Goal: Participate in discussion: Engage in conversation with other users on a specific topic

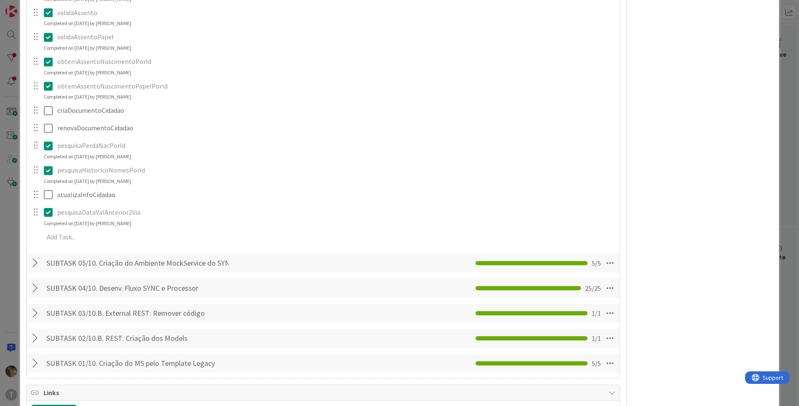
scroll to position [974, 0]
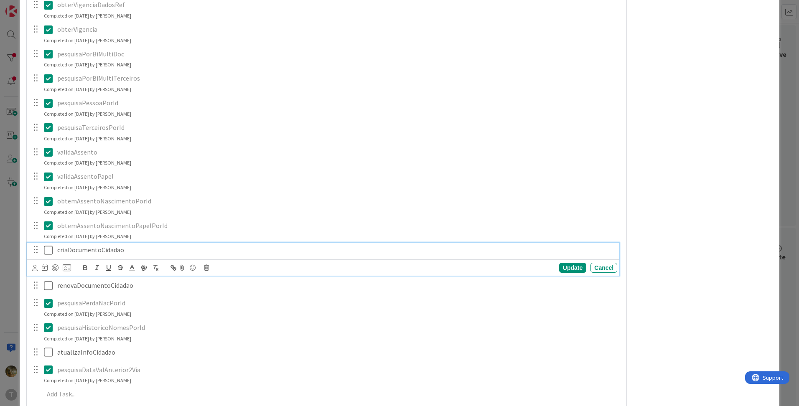
click at [48, 251] on icon at bounding box center [48, 250] width 9 height 10
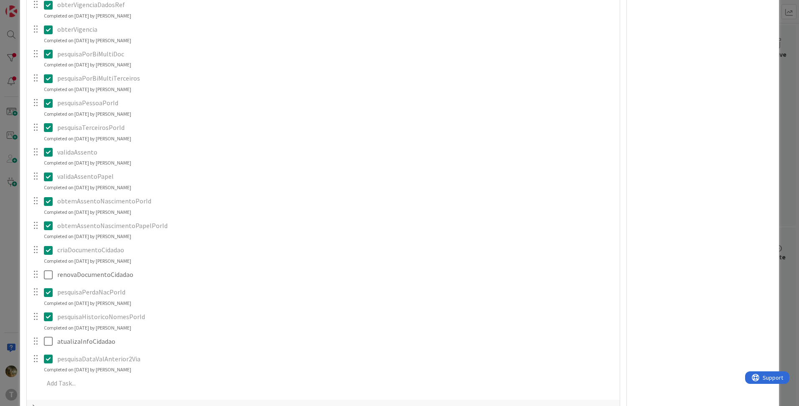
scroll to position [557, 0]
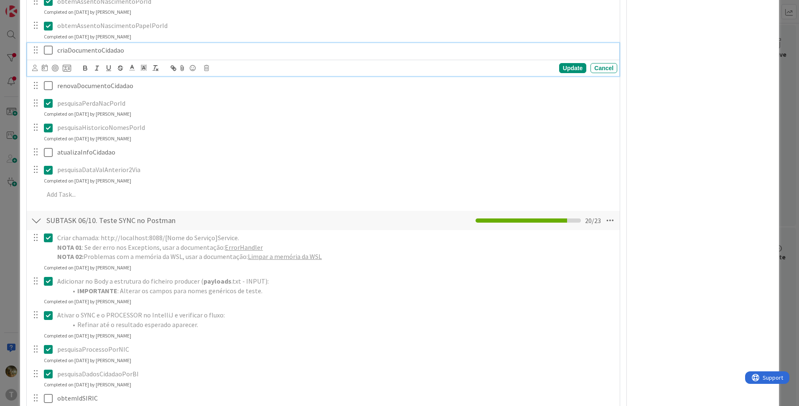
click at [48, 51] on icon at bounding box center [48, 50] width 9 height 10
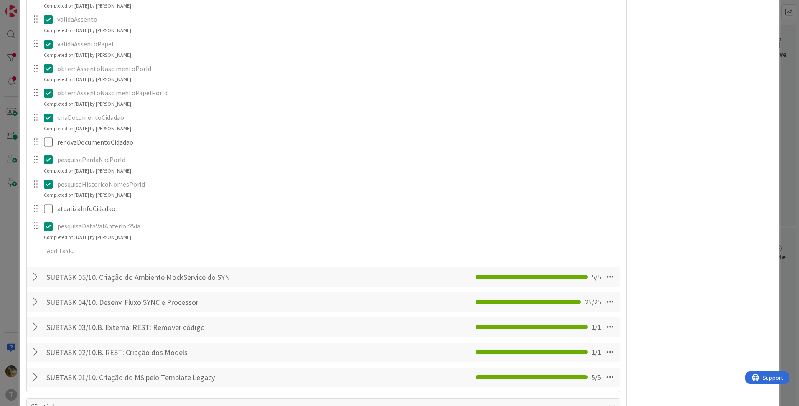
scroll to position [1392, 0]
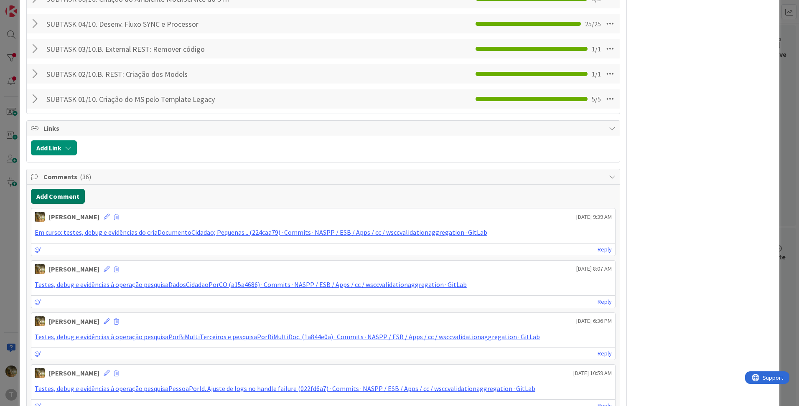
click at [67, 195] on button "Add Comment" at bounding box center [58, 196] width 54 height 15
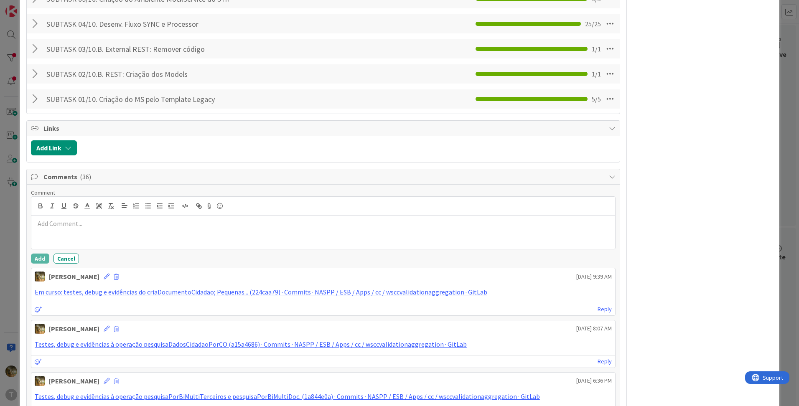
click at [84, 233] on div at bounding box center [322, 232] width 583 height 33
click at [87, 232] on div at bounding box center [322, 232] width 583 height 33
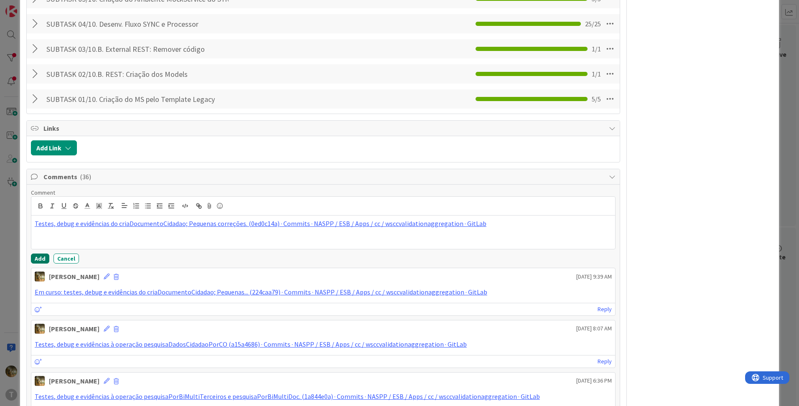
click at [38, 258] on button "Add" at bounding box center [40, 259] width 18 height 10
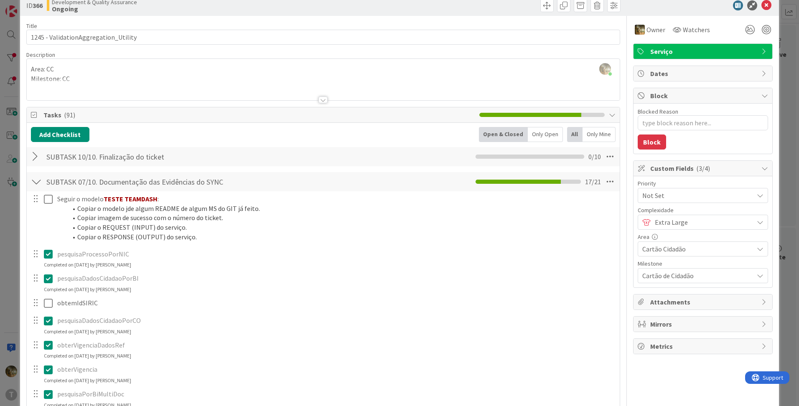
scroll to position [0, 0]
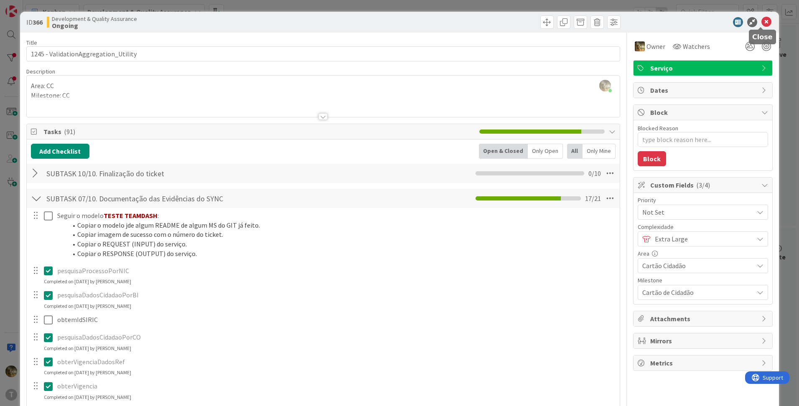
click at [761, 20] on icon at bounding box center [766, 22] width 10 height 10
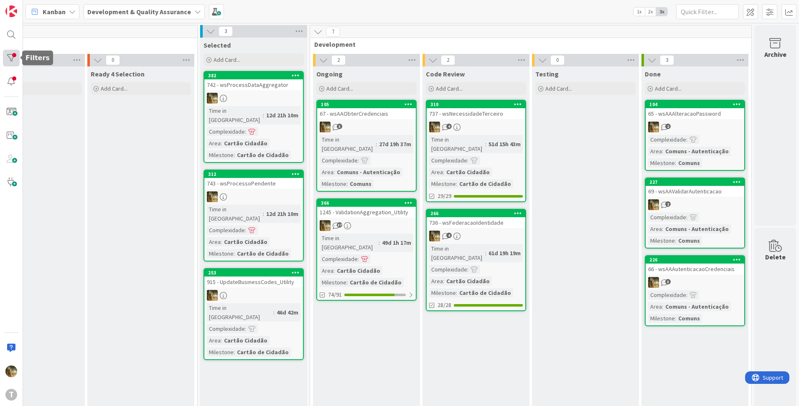
click at [9, 59] on div at bounding box center [11, 58] width 17 height 17
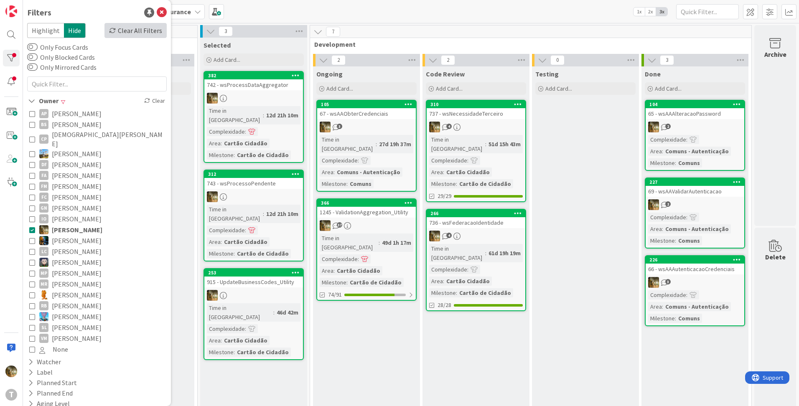
click at [116, 33] on div "Clear All Filters" at bounding box center [135, 30] width 62 height 15
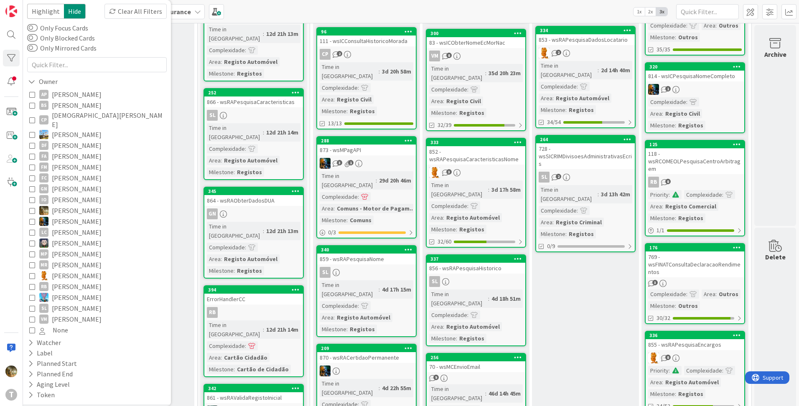
scroll to position [36, 0]
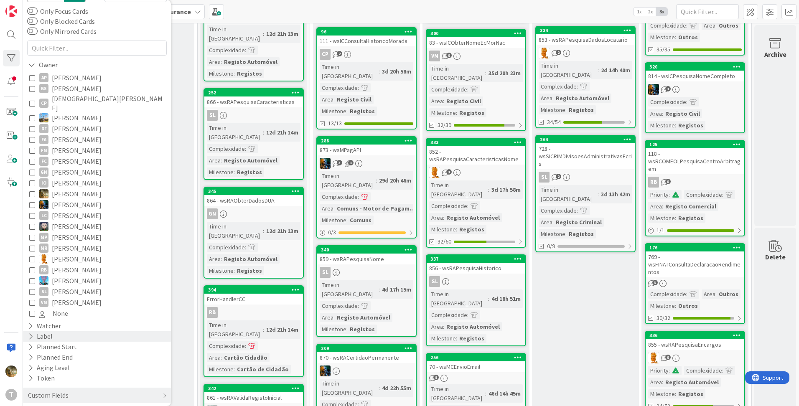
click at [33, 331] on div "Label" at bounding box center [40, 336] width 26 height 10
click at [31, 333] on icon at bounding box center [32, 336] width 8 height 7
click at [66, 390] on div "Custom Fields" at bounding box center [48, 395] width 42 height 10
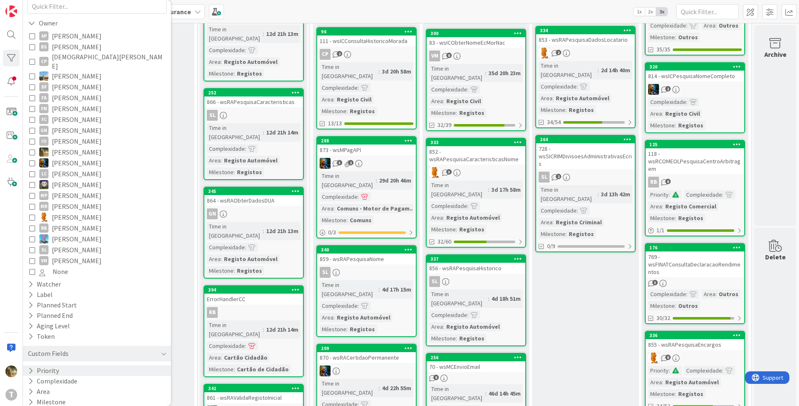
click at [32, 367] on icon at bounding box center [30, 370] width 5 height 7
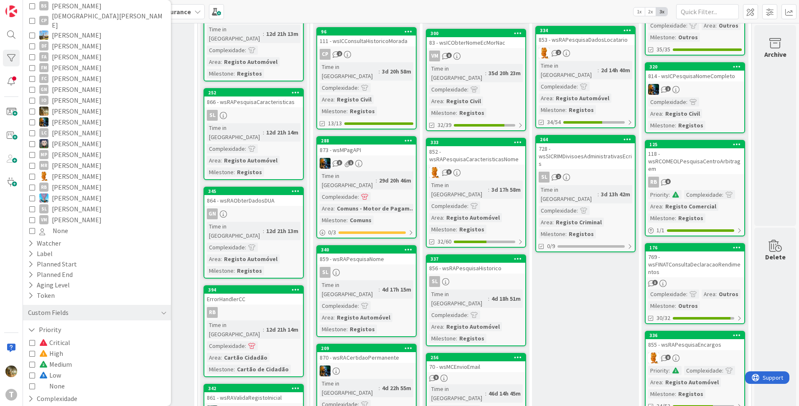
scroll to position [136, 0]
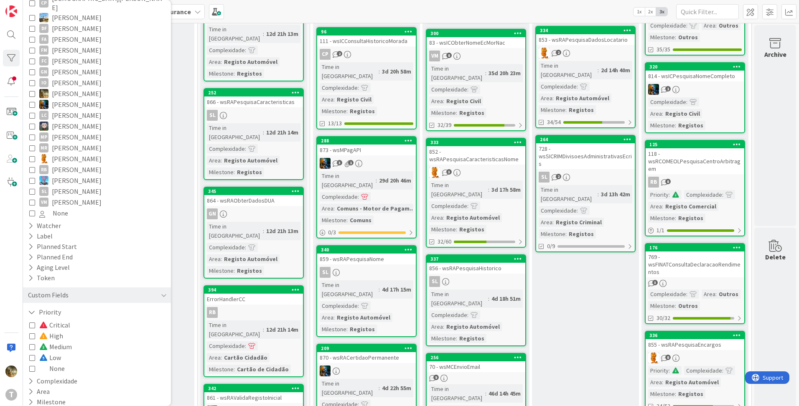
click at [33, 344] on icon at bounding box center [32, 347] width 6 height 6
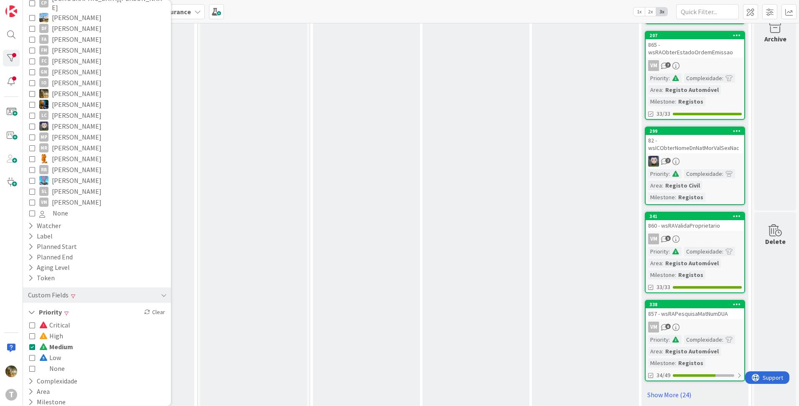
scroll to position [623, 167]
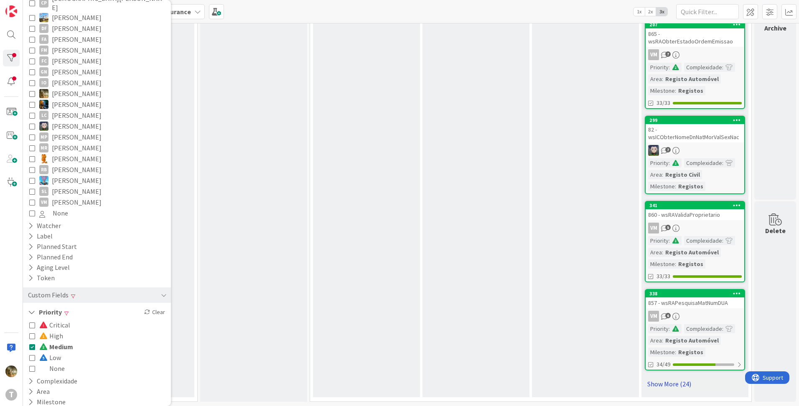
click at [667, 377] on link "Show More (24)" at bounding box center [694, 383] width 100 height 13
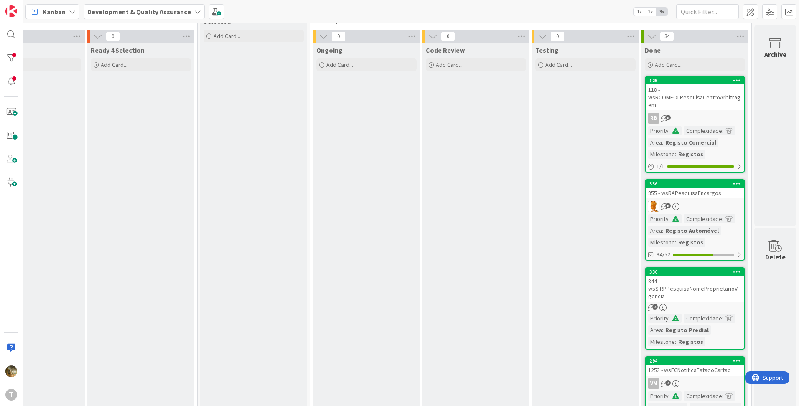
scroll to position [0, 167]
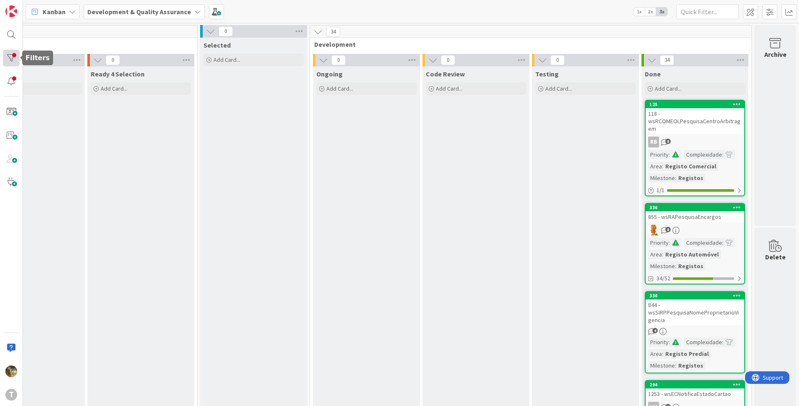
click at [10, 56] on div at bounding box center [11, 58] width 17 height 17
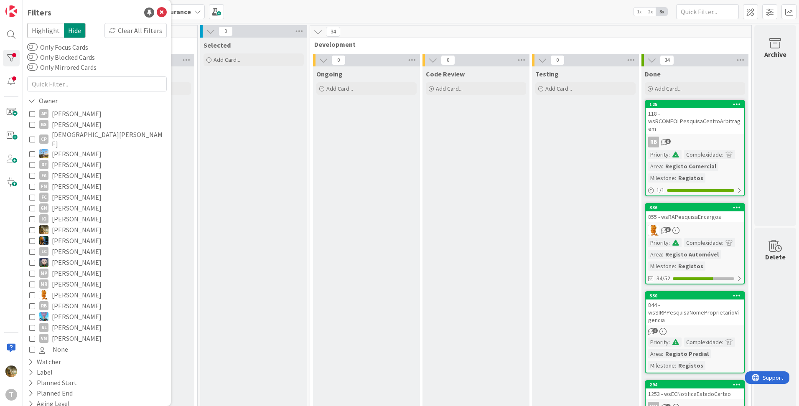
click at [128, 33] on div "Clear All Filters" at bounding box center [135, 30] width 62 height 15
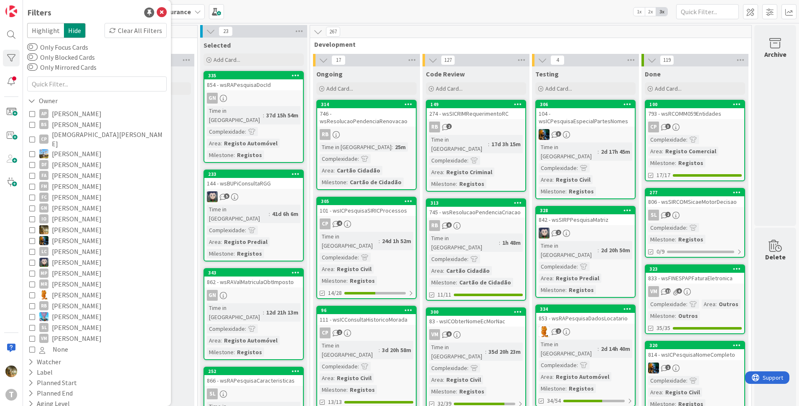
click at [33, 227] on icon at bounding box center [32, 230] width 6 height 6
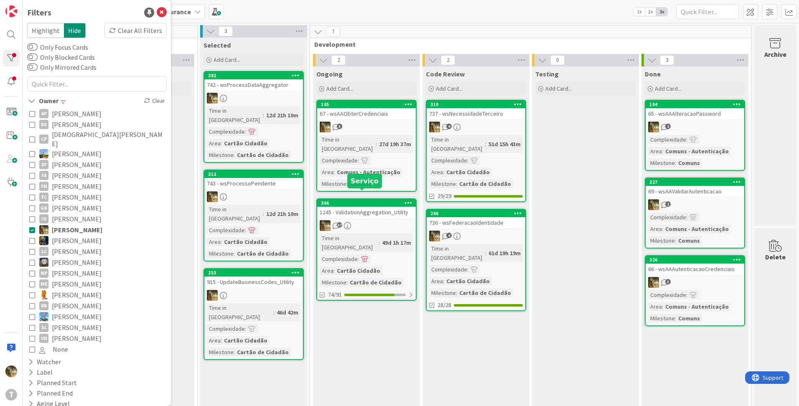
click at [361, 220] on div "37" at bounding box center [366, 225] width 99 height 11
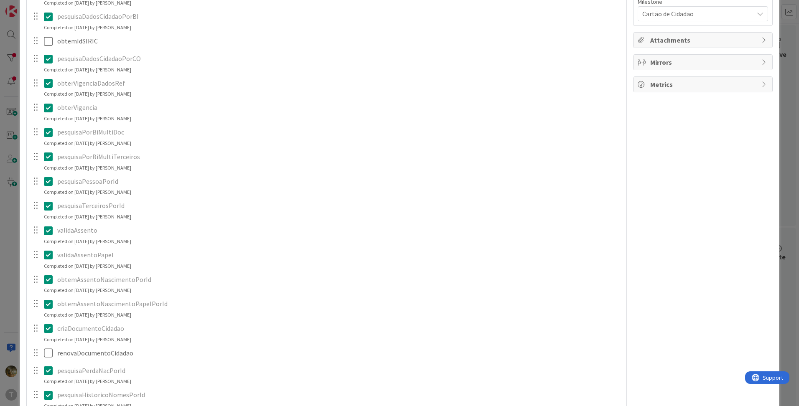
scroll to position [418, 0]
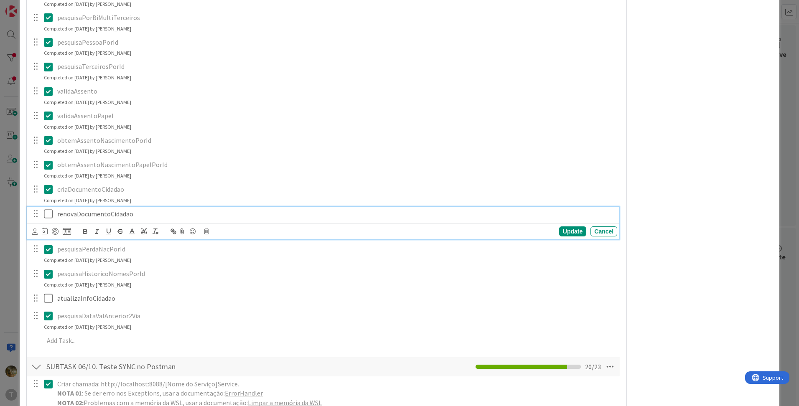
click at [48, 213] on icon at bounding box center [48, 214] width 9 height 10
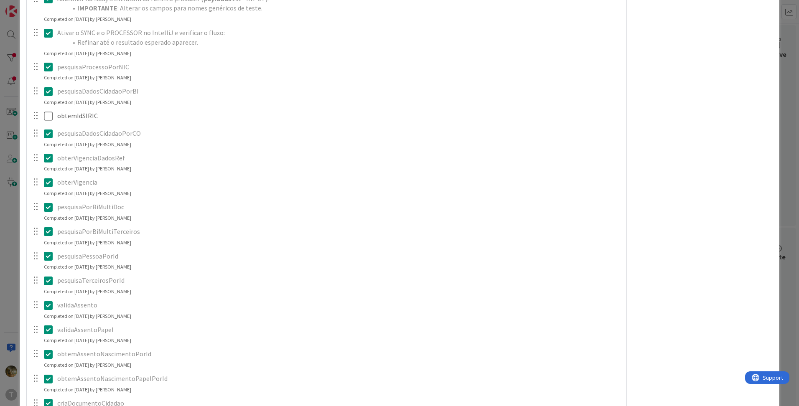
scroll to position [974, 0]
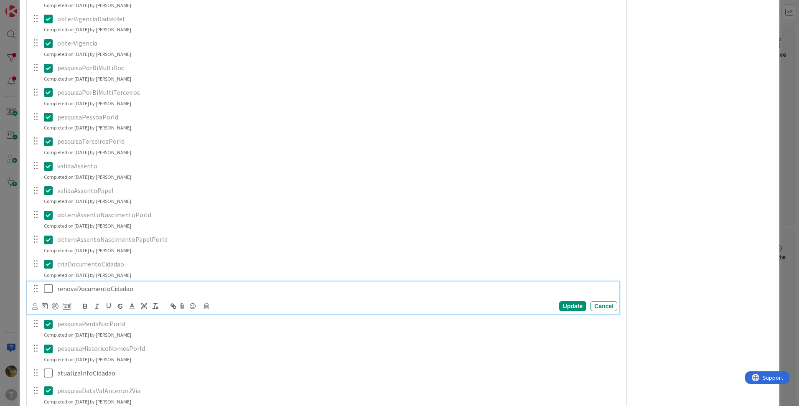
click at [44, 289] on icon at bounding box center [48, 289] width 9 height 10
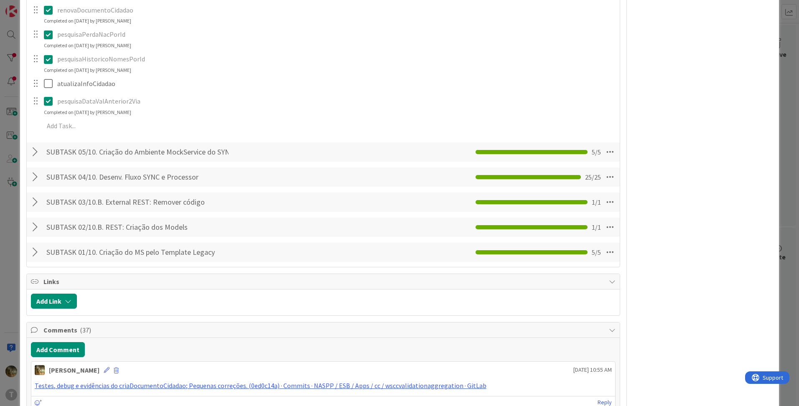
scroll to position [1392, 0]
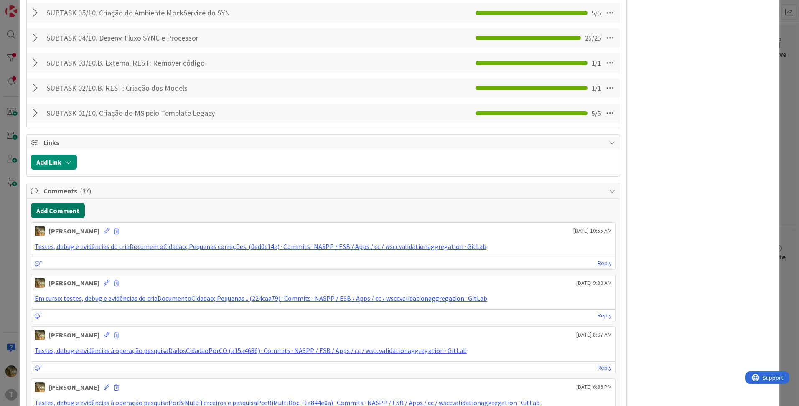
click at [66, 210] on button "Add Comment" at bounding box center [58, 210] width 54 height 15
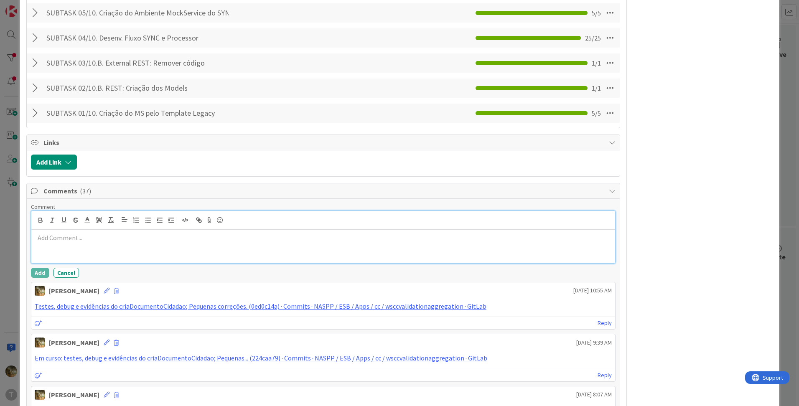
click at [75, 239] on p at bounding box center [323, 238] width 577 height 10
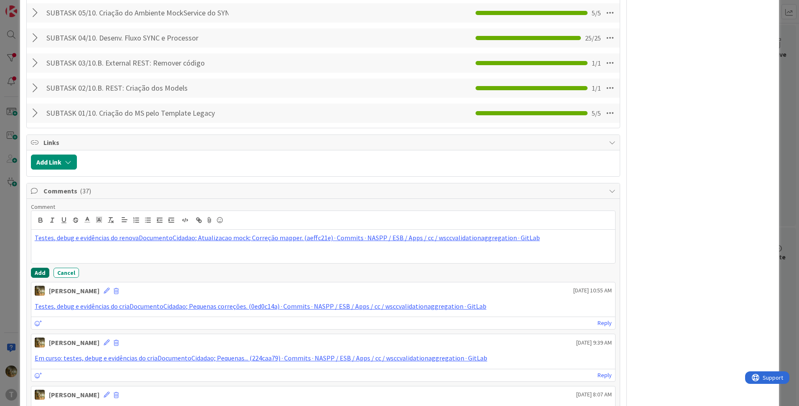
click at [40, 271] on button "Add" at bounding box center [40, 273] width 18 height 10
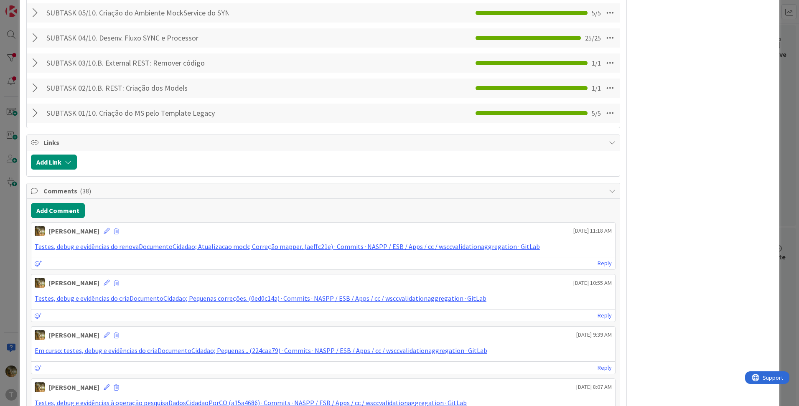
type textarea "x"
